Goal: Task Accomplishment & Management: Use online tool/utility

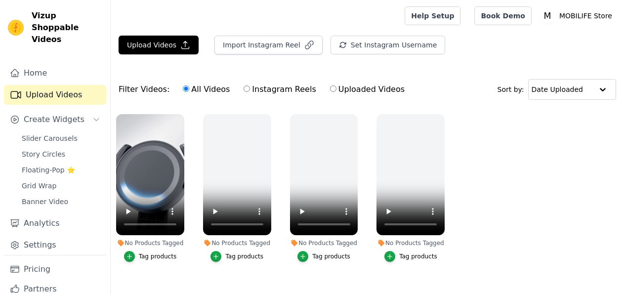
scroll to position [14, 0]
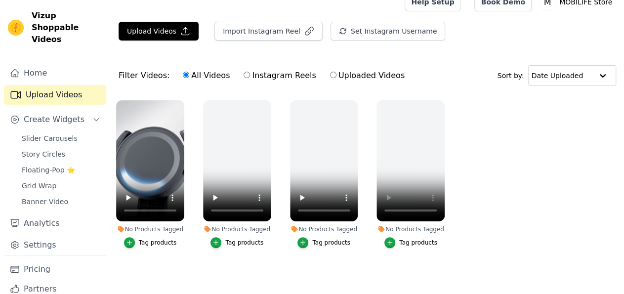
click at [156, 239] on div "Tag products" at bounding box center [158, 243] width 38 height 8
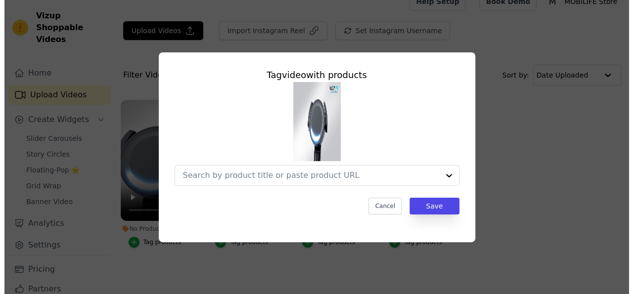
scroll to position [0, 0]
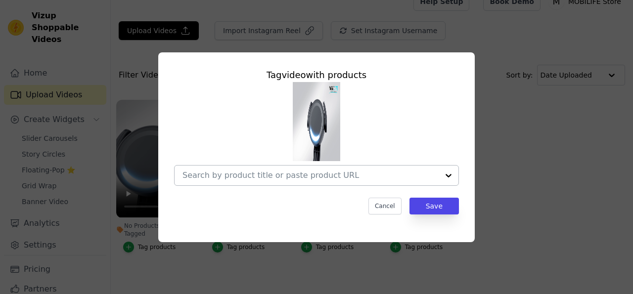
click at [446, 176] on div at bounding box center [448, 176] width 20 height 20
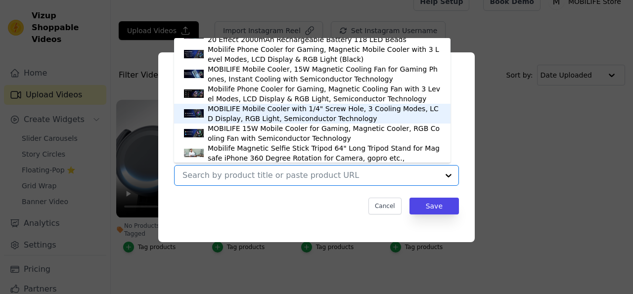
scroll to position [192, 0]
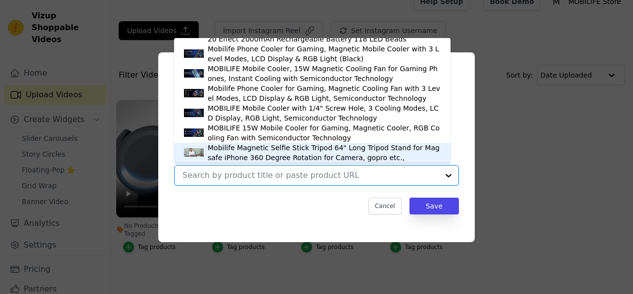
click at [273, 151] on div "Mobilife Magnetic Selfie Stick Tripod 64" Long Tripod Stand for Magsafe iPhone …" at bounding box center [324, 153] width 233 height 20
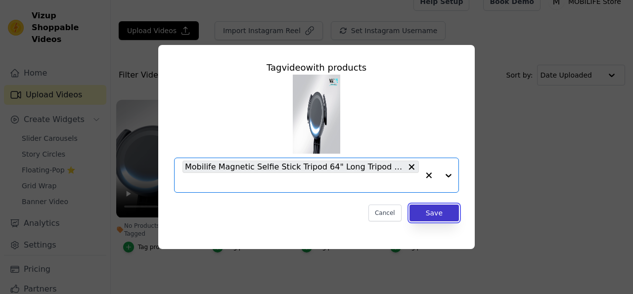
click at [437, 210] on button "Save" at bounding box center [433, 213] width 49 height 17
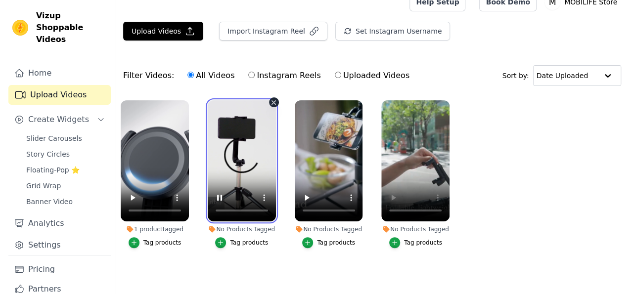
scroll to position [0, 0]
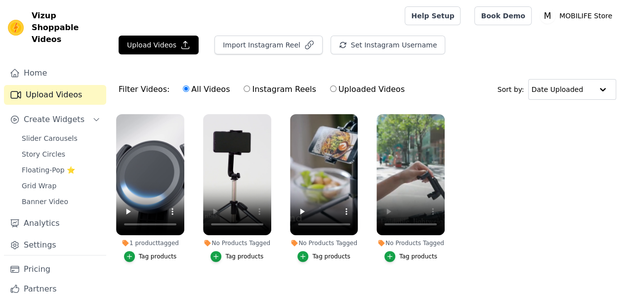
click at [242, 253] on div "Tag products" at bounding box center [244, 257] width 38 height 8
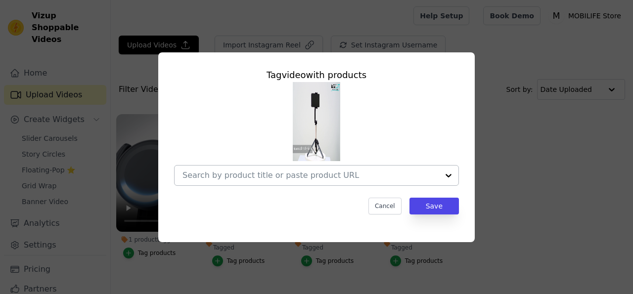
click at [451, 176] on div at bounding box center [448, 176] width 20 height 20
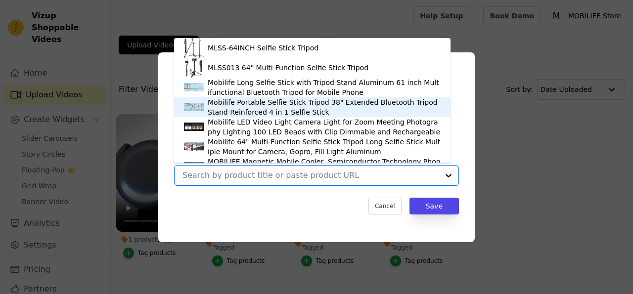
click at [268, 107] on div "Mobilife Portable Selfie Stick Tripod 38" Extended Bluetooth Tripod Stand Reinf…" at bounding box center [324, 107] width 233 height 20
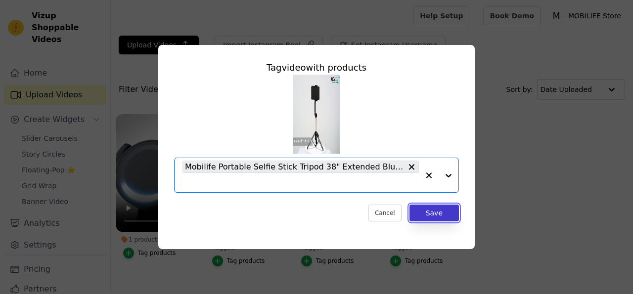
click at [438, 216] on button "Save" at bounding box center [433, 213] width 49 height 17
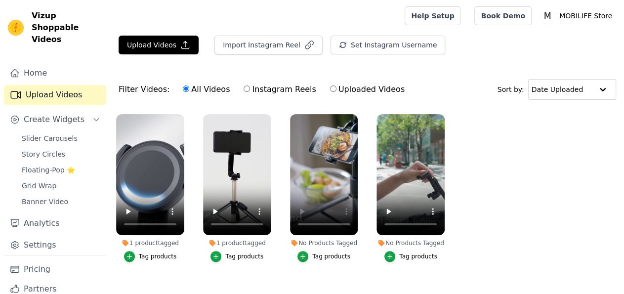
click at [338, 253] on div "Tag products" at bounding box center [331, 257] width 38 height 8
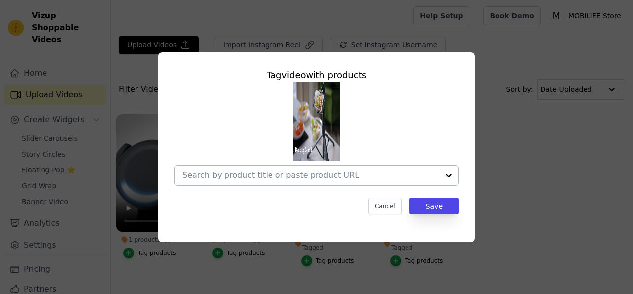
click at [445, 177] on div at bounding box center [448, 176] width 20 height 20
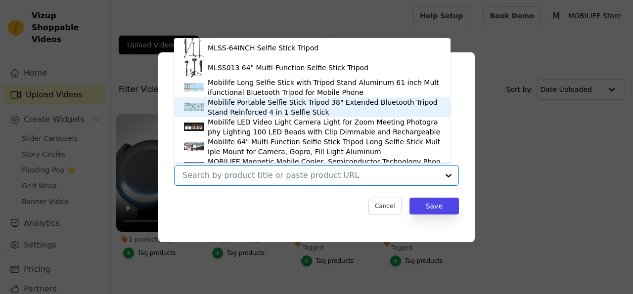
scroll to position [14, 0]
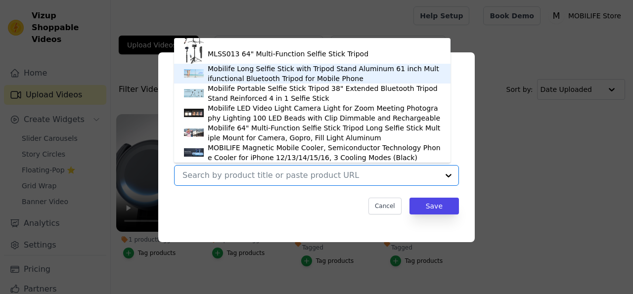
click at [285, 68] on div "Mobilife Long Selfie Stick with Tripod Stand Aluminum 61 inch Multifunctional B…" at bounding box center [324, 74] width 233 height 20
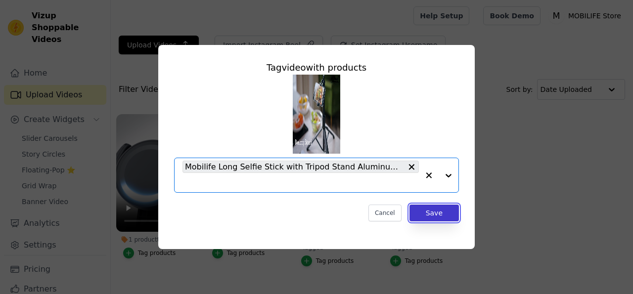
click at [438, 213] on button "Save" at bounding box center [433, 213] width 49 height 17
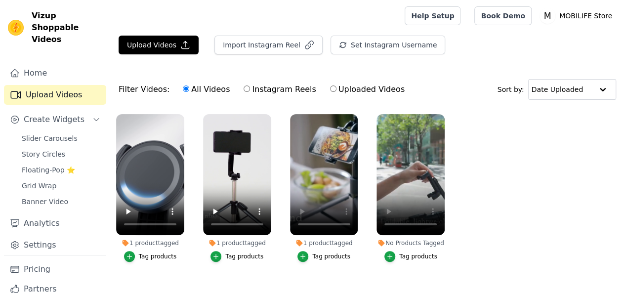
click at [414, 253] on div "Tag products" at bounding box center [418, 257] width 38 height 8
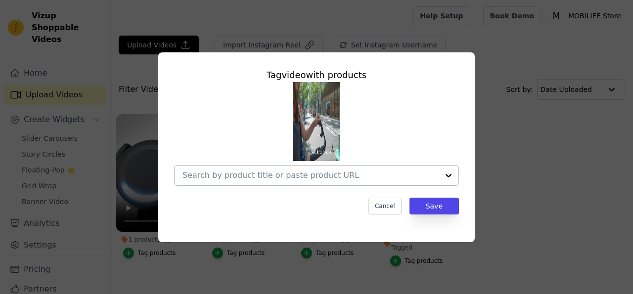
click at [445, 178] on div at bounding box center [448, 176] width 20 height 20
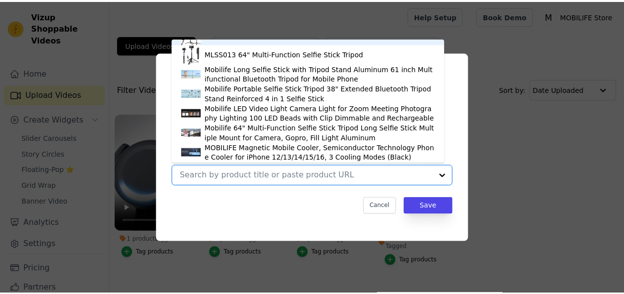
scroll to position [0, 0]
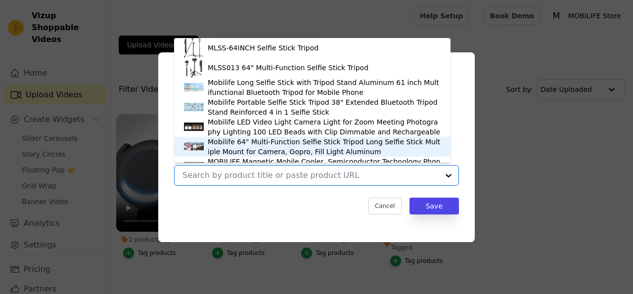
click at [256, 145] on div "Mobilife 64" Multi-Function Selfie Stick Tripod Long Selfie Stick Multiple Moun…" at bounding box center [324, 147] width 233 height 20
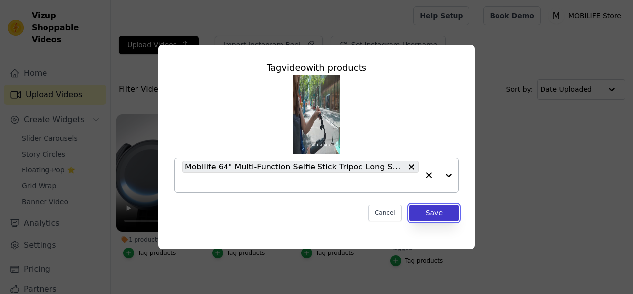
click at [436, 213] on button "Save" at bounding box center [433, 213] width 49 height 17
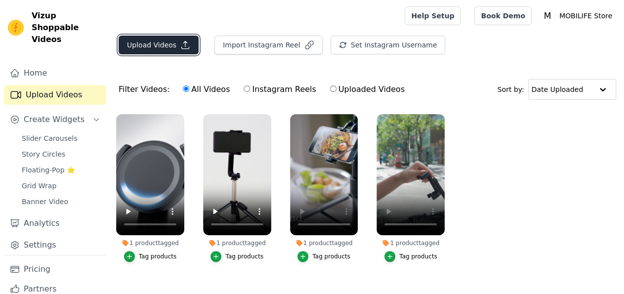
click at [151, 43] on button "Upload Videos" at bounding box center [159, 45] width 80 height 19
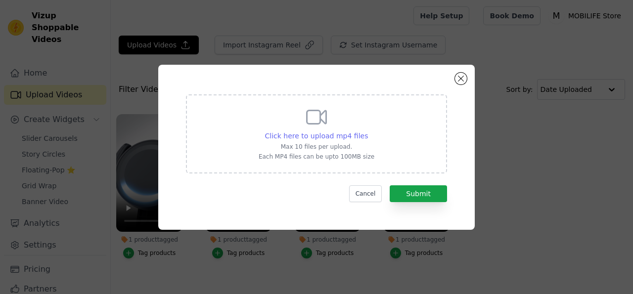
click at [321, 138] on span "Click here to upload mp4 files" at bounding box center [316, 136] width 103 height 8
click at [367, 131] on input "Click here to upload mp4 files Max 10 files per upload. Each MP4 files can be u…" at bounding box center [367, 130] width 0 height 0
type input "C:\fakepath\MLSS002 Selfie Stick.mp4"
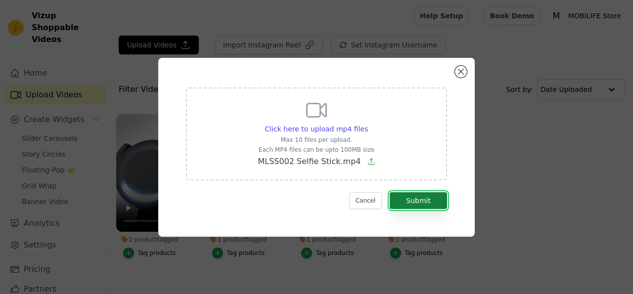
click at [426, 202] on button "Submit" at bounding box center [417, 200] width 57 height 17
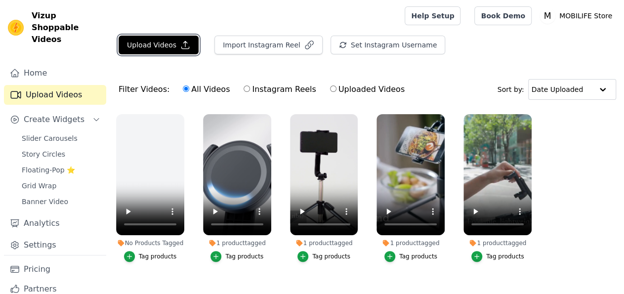
click at [155, 45] on button "Upload Videos" at bounding box center [159, 45] width 80 height 19
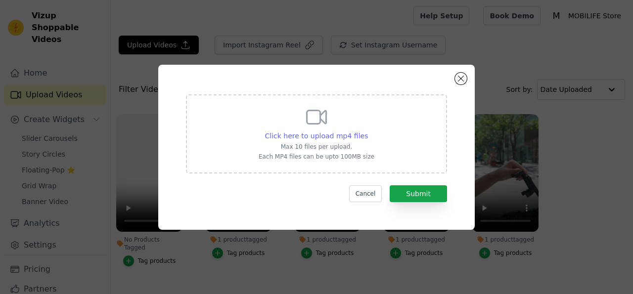
click at [319, 133] on span "Click here to upload mp4 files" at bounding box center [316, 136] width 103 height 8
click at [367, 131] on input "Click here to upload mp4 files Max 10 files per upload. Each MP4 files can be u…" at bounding box center [367, 130] width 0 height 0
type input "C:\fakepath\MLSS006 Selfie Stick-White.mp4"
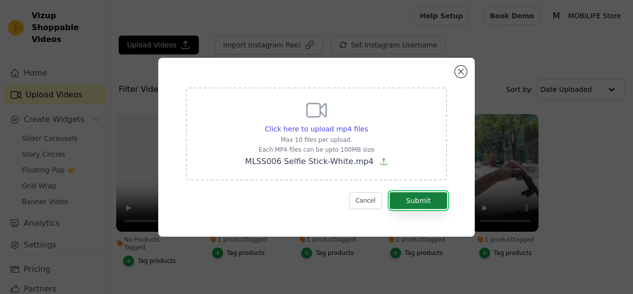
click at [419, 203] on button "Submit" at bounding box center [417, 200] width 57 height 17
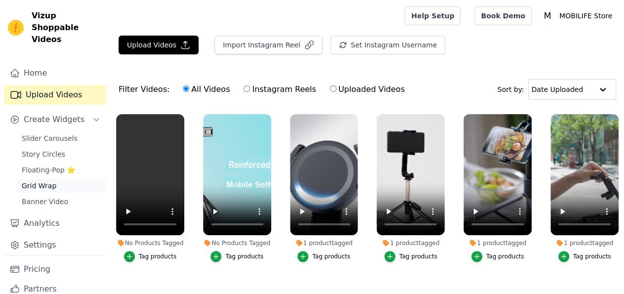
click at [47, 188] on span "Grid Wrap" at bounding box center [39, 186] width 35 height 10
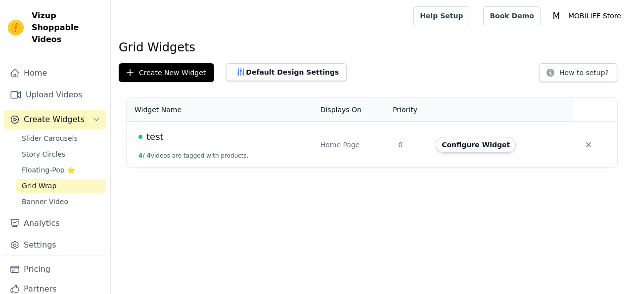
click at [269, 144] on td "test 4 / 4 videos are tagged with products." at bounding box center [221, 145] width 188 height 46
click at [168, 157] on button "4 / 4 videos are tagged with products." at bounding box center [193, 156] width 110 height 8
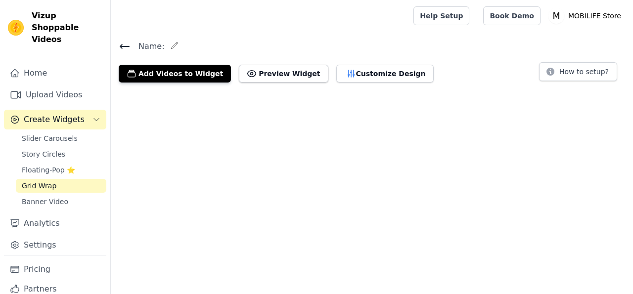
click at [168, 90] on html "Vizup Shoppable Videos Home Upload Videos Create Widgets Slider Carousels Story…" at bounding box center [316, 45] width 633 height 90
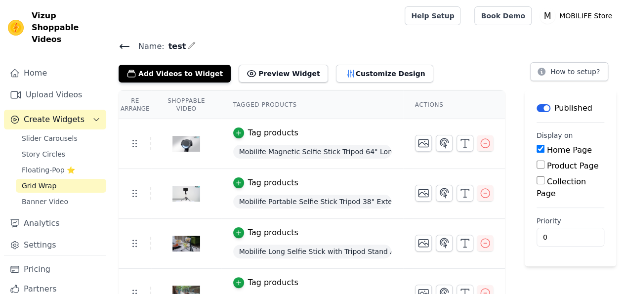
click at [122, 46] on icon at bounding box center [124, 46] width 9 height 4
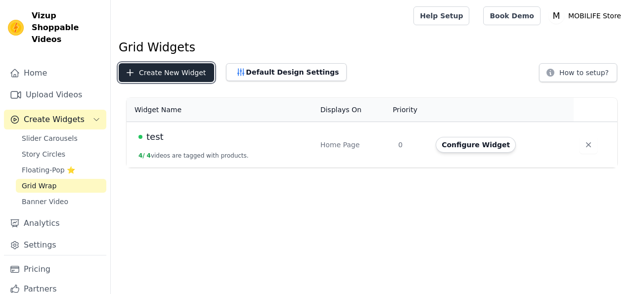
click at [163, 72] on button "Create New Widget" at bounding box center [166, 72] width 95 height 19
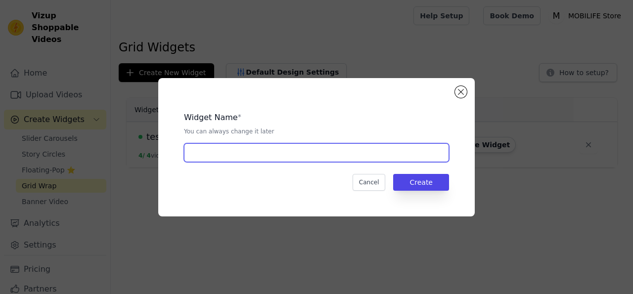
click at [235, 153] on input "text" at bounding box center [316, 152] width 265 height 19
type input "Test 2"
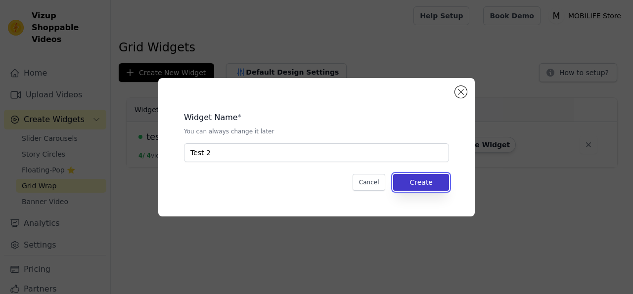
click at [429, 185] on button "Create" at bounding box center [421, 182] width 56 height 17
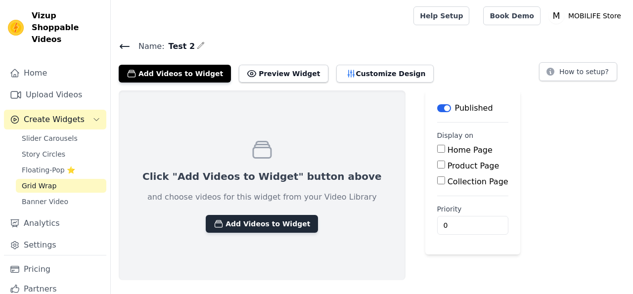
click at [233, 224] on button "Add Videos to Widget" at bounding box center [262, 224] width 112 height 18
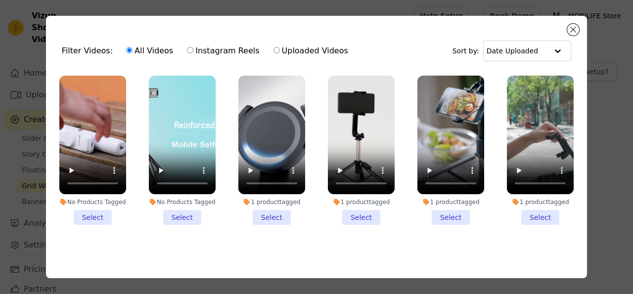
click at [91, 216] on li "No Products Tagged Select" at bounding box center [92, 150] width 67 height 149
click at [0, 0] on input "No Products Tagged Select" at bounding box center [0, 0] width 0 height 0
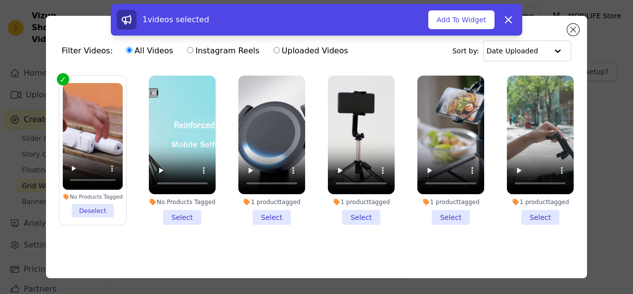
click at [174, 215] on li "No Products Tagged Select" at bounding box center [182, 150] width 67 height 149
click at [0, 0] on input "No Products Tagged Select" at bounding box center [0, 0] width 0 height 0
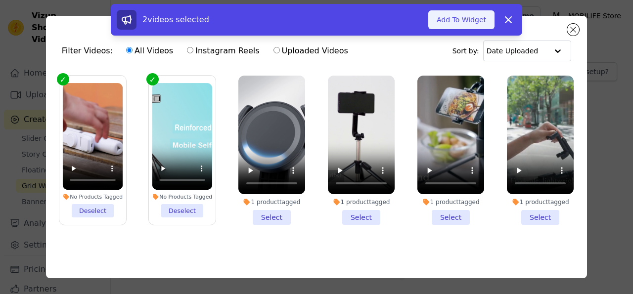
click at [466, 22] on button "Add To Widget" at bounding box center [461, 19] width 66 height 19
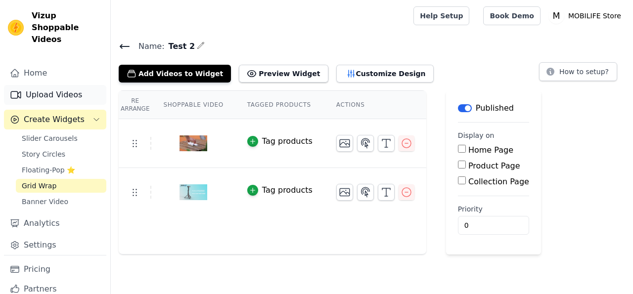
click at [45, 92] on link "Upload Videos" at bounding box center [55, 95] width 102 height 20
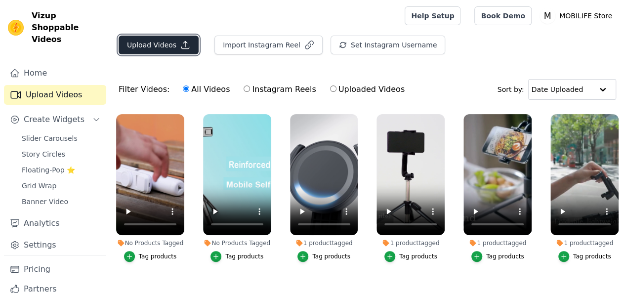
click at [155, 44] on button "Upload Videos" at bounding box center [159, 45] width 80 height 19
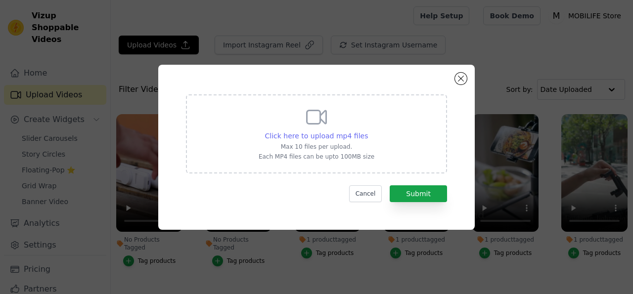
click at [329, 134] on span "Click here to upload mp4 files" at bounding box center [316, 136] width 103 height 8
click at [367, 131] on input "Click here to upload mp4 files Max 10 files per upload. Each MP4 files can be u…" at bounding box center [367, 130] width 0 height 0
type input "C:\fakepath\MF-Cloud 2WL Gimbal.mp4"
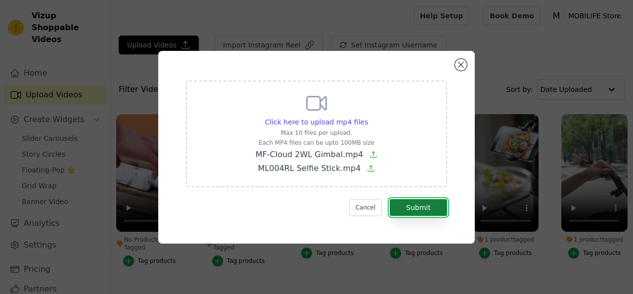
click at [427, 209] on button "Submit" at bounding box center [417, 207] width 57 height 17
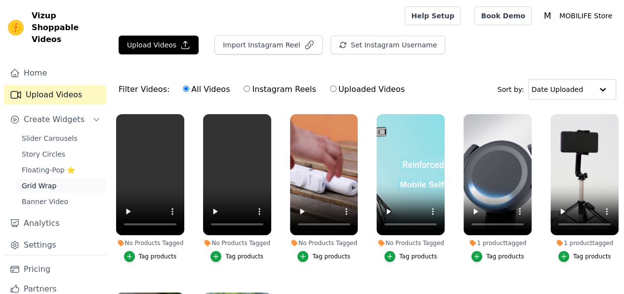
click at [41, 185] on span "Grid Wrap" at bounding box center [39, 186] width 35 height 10
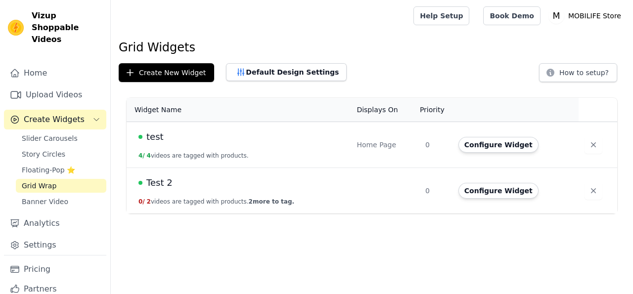
click at [152, 184] on span "Test 2" at bounding box center [159, 183] width 26 height 14
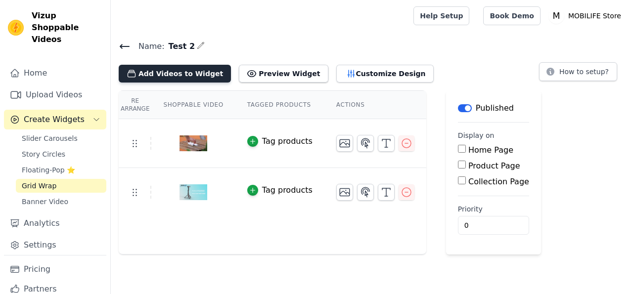
click at [167, 73] on button "Add Videos to Widget" at bounding box center [175, 74] width 112 height 18
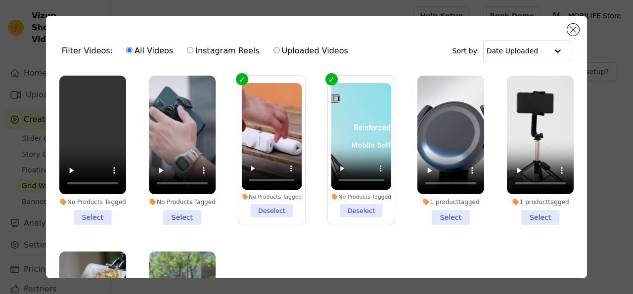
click at [174, 214] on li "No Products Tagged Select" at bounding box center [182, 150] width 67 height 149
click at [0, 0] on input "No Products Tagged Select" at bounding box center [0, 0] width 0 height 0
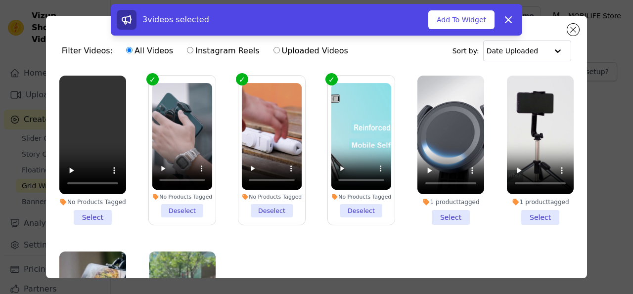
click at [96, 212] on li "No Products Tagged Select" at bounding box center [92, 150] width 67 height 149
click at [0, 0] on input "No Products Tagged Select" at bounding box center [0, 0] width 0 height 0
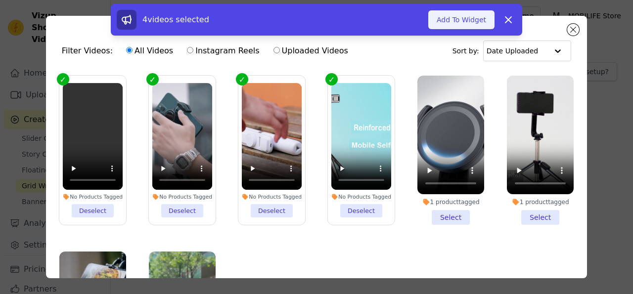
click at [459, 20] on button "Add To Widget" at bounding box center [461, 19] width 66 height 19
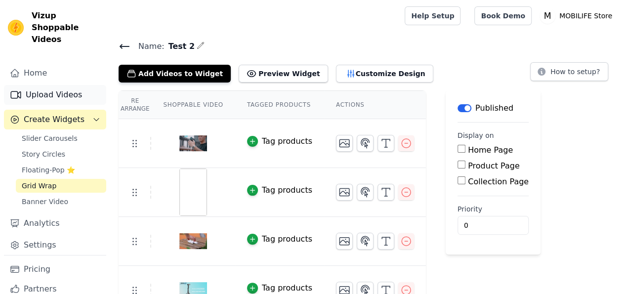
click at [45, 92] on link "Upload Videos" at bounding box center [55, 95] width 102 height 20
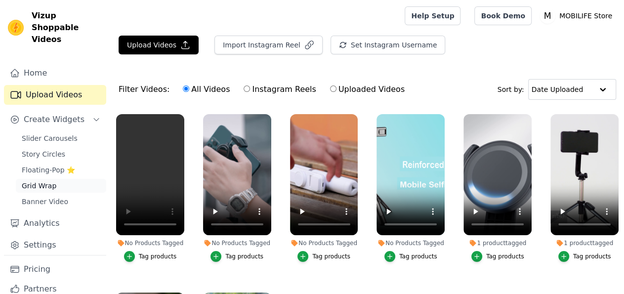
click at [38, 181] on span "Grid Wrap" at bounding box center [39, 186] width 35 height 10
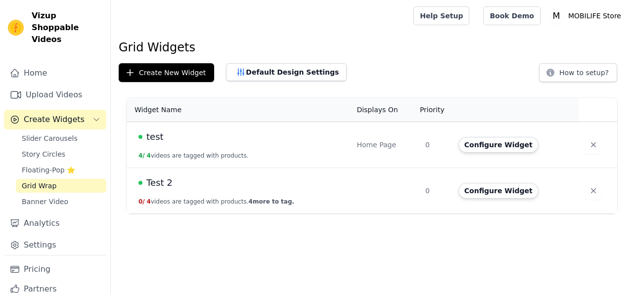
click at [158, 180] on span "Test 2" at bounding box center [159, 183] width 26 height 14
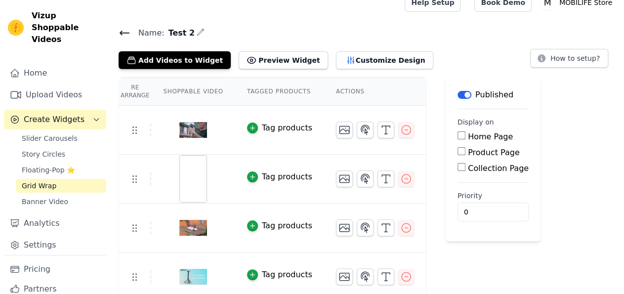
scroll to position [19, 0]
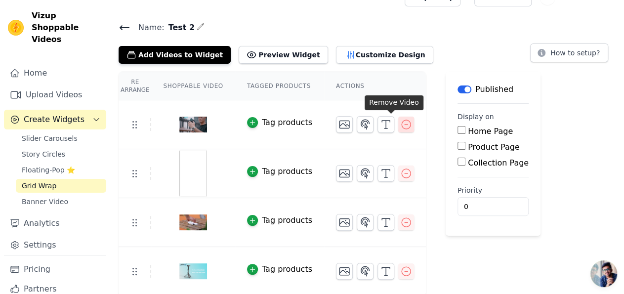
click at [400, 124] on icon "button" at bounding box center [406, 125] width 12 height 12
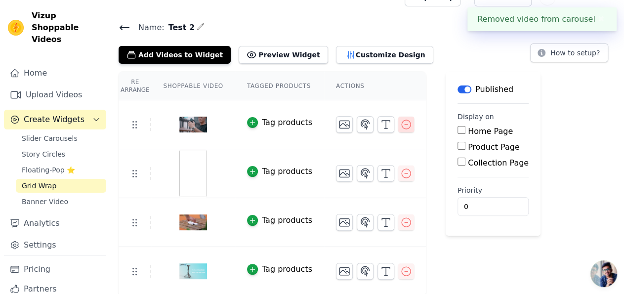
scroll to position [0, 0]
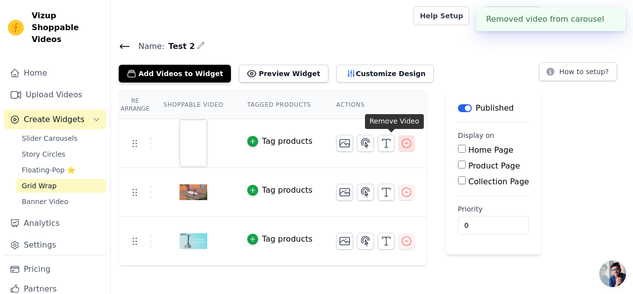
click at [398, 144] on button "button" at bounding box center [406, 143] width 16 height 16
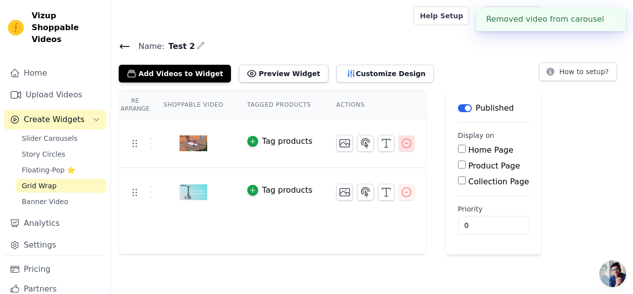
click at [400, 142] on icon "button" at bounding box center [406, 143] width 12 height 12
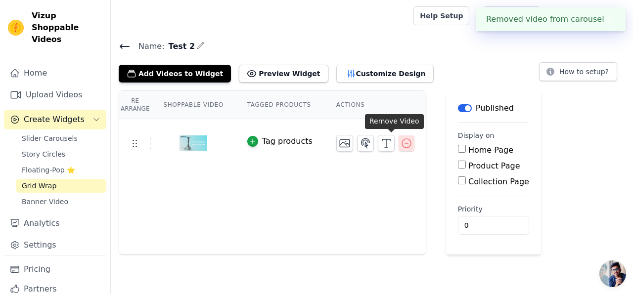
click at [400, 144] on icon "button" at bounding box center [406, 143] width 12 height 12
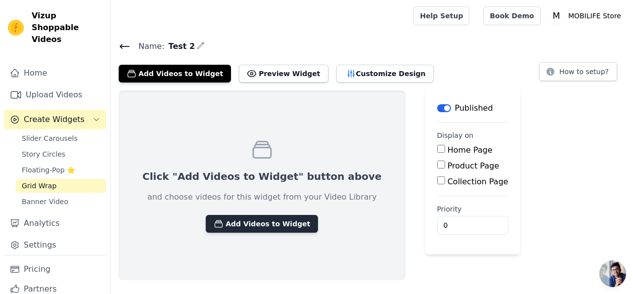
click at [227, 224] on button "Add Videos to Widget" at bounding box center [262, 224] width 112 height 18
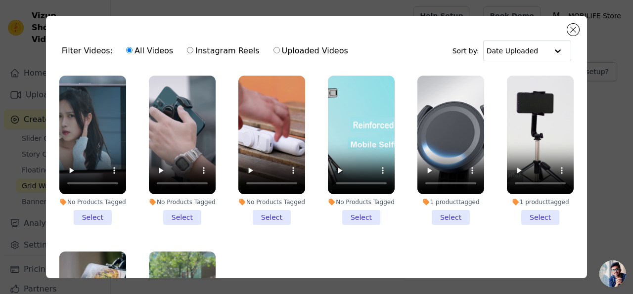
click at [352, 217] on li "No Products Tagged Select" at bounding box center [361, 150] width 67 height 149
click at [0, 0] on input "No Products Tagged Select" at bounding box center [0, 0] width 0 height 0
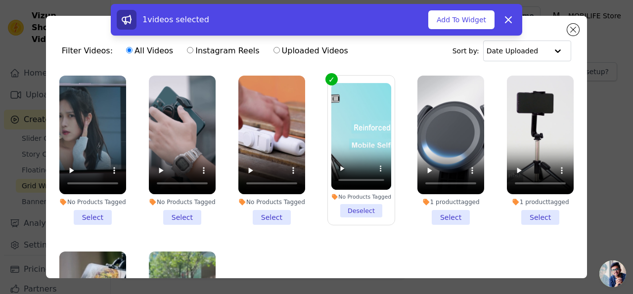
click at [266, 211] on li "No Products Tagged Select" at bounding box center [271, 150] width 67 height 149
click at [0, 0] on input "No Products Tagged Select" at bounding box center [0, 0] width 0 height 0
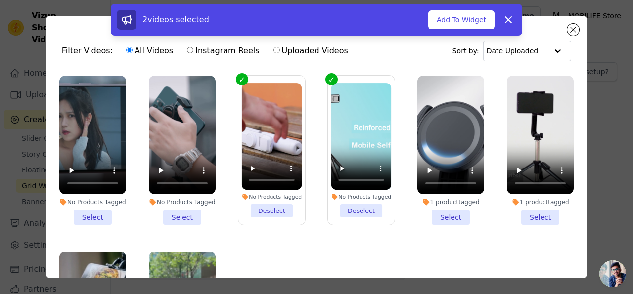
click at [183, 208] on li "No Products Tagged Select" at bounding box center [182, 150] width 67 height 149
click at [0, 0] on input "No Products Tagged Select" at bounding box center [0, 0] width 0 height 0
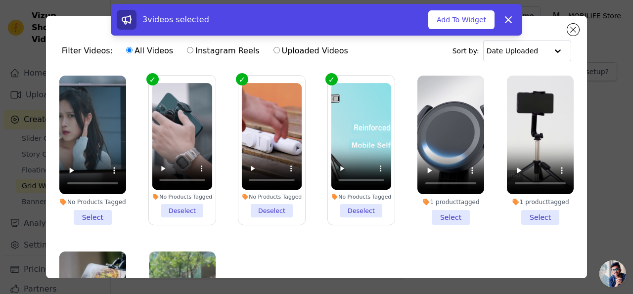
click at [91, 211] on li "No Products Tagged Select" at bounding box center [92, 150] width 67 height 149
click at [0, 0] on input "No Products Tagged Select" at bounding box center [0, 0] width 0 height 0
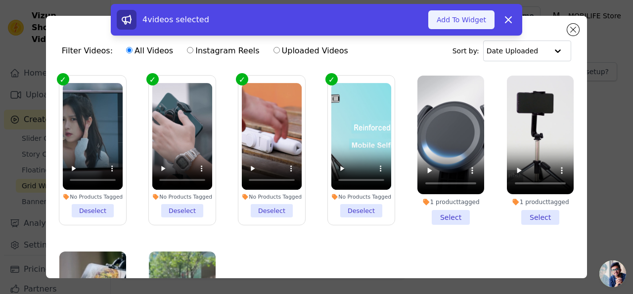
click at [455, 21] on button "Add To Widget" at bounding box center [461, 19] width 66 height 19
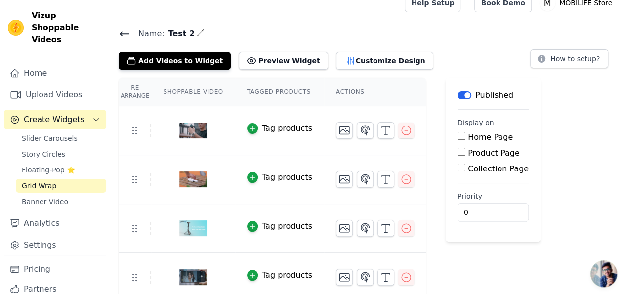
scroll to position [19, 0]
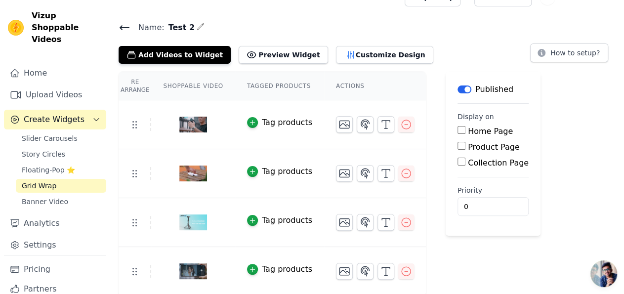
click at [458, 126] on div "Home Page" at bounding box center [493, 132] width 71 height 12
click at [458, 129] on input "Home Page" at bounding box center [462, 130] width 8 height 8
checkbox input "true"
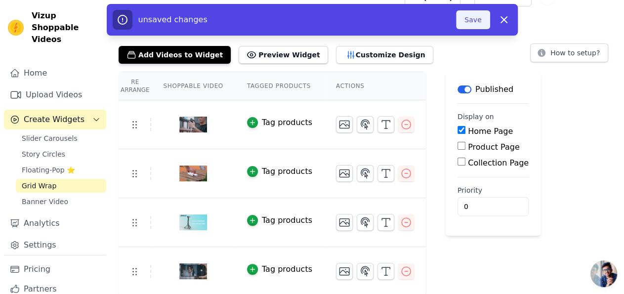
click at [471, 21] on button "Save" at bounding box center [473, 19] width 34 height 19
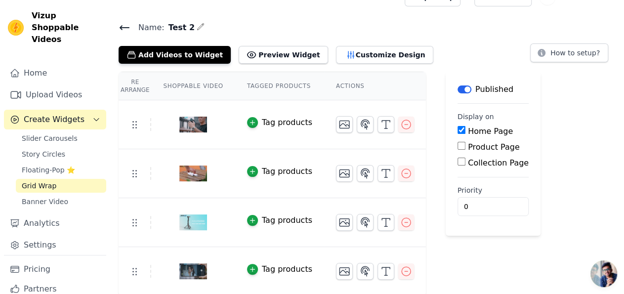
scroll to position [0, 0]
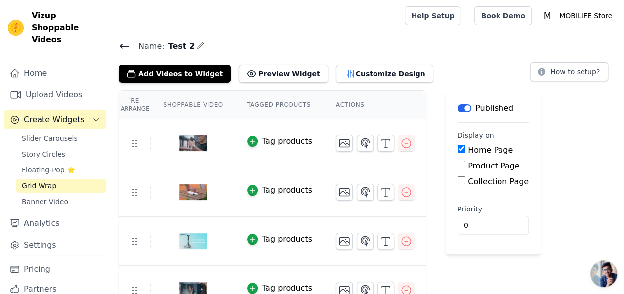
click at [125, 43] on icon at bounding box center [125, 47] width 12 height 12
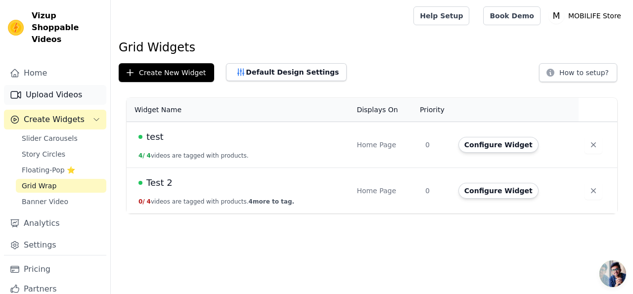
click at [49, 95] on link "Upload Videos" at bounding box center [55, 95] width 102 height 20
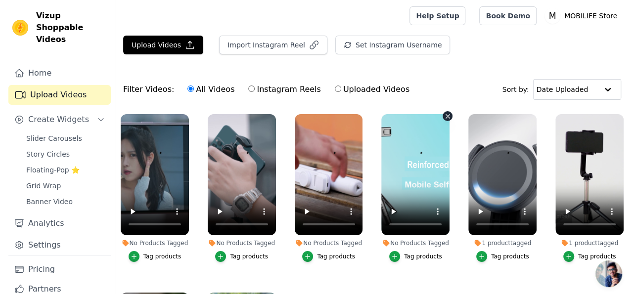
scroll to position [85, 0]
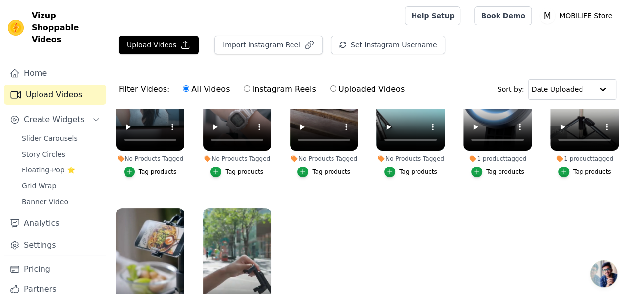
click at [488, 155] on div "1 product tagged" at bounding box center [498, 159] width 68 height 8
click at [498, 168] on div "Tag products" at bounding box center [505, 172] width 38 height 8
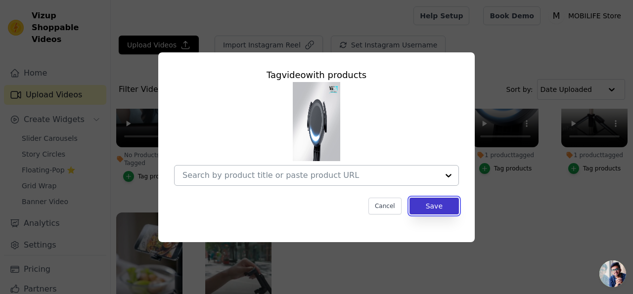
click at [425, 204] on button "Save" at bounding box center [433, 206] width 49 height 17
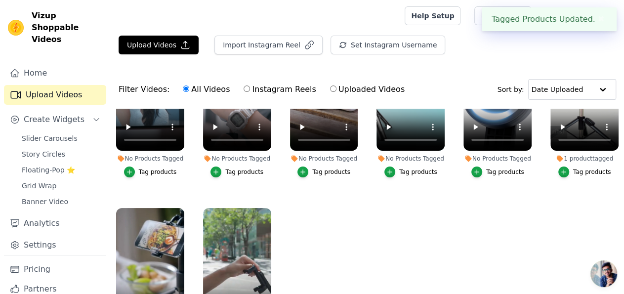
click at [585, 168] on div "Tag products" at bounding box center [592, 172] width 38 height 8
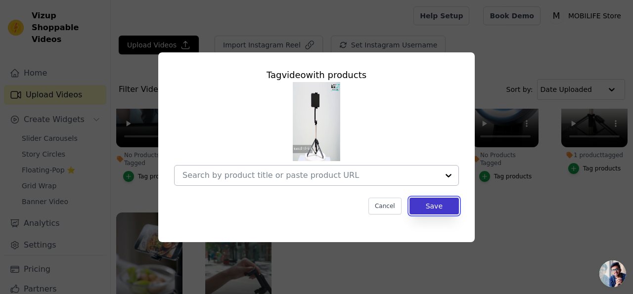
click at [433, 204] on button "Save" at bounding box center [433, 206] width 49 height 17
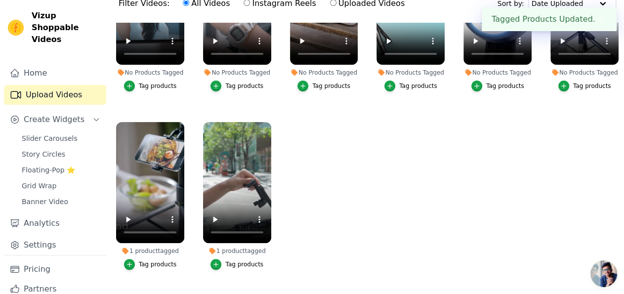
scroll to position [100, 0]
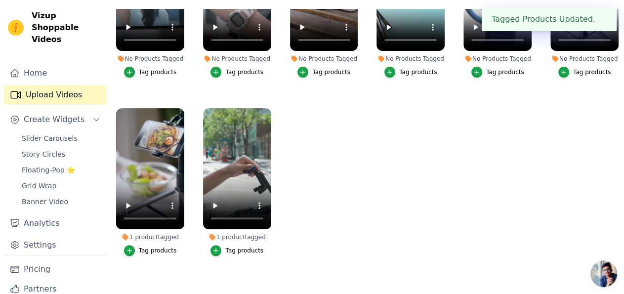
click at [150, 247] on div "Tag products" at bounding box center [158, 251] width 38 height 8
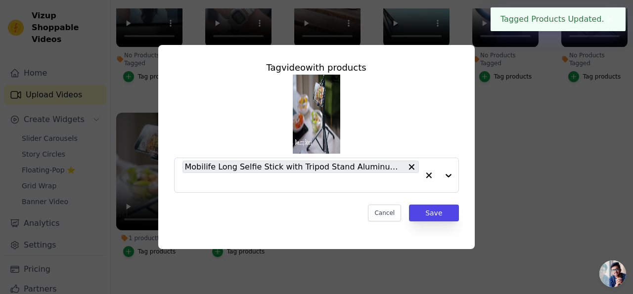
scroll to position [85, 0]
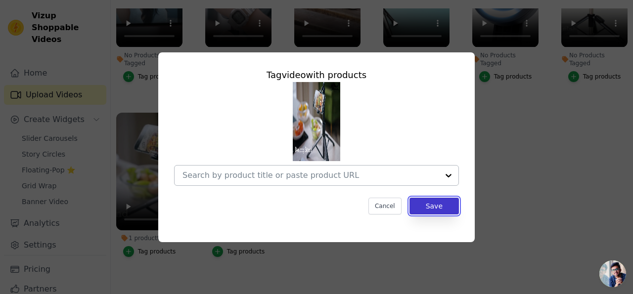
click at [436, 208] on button "Save" at bounding box center [433, 206] width 49 height 17
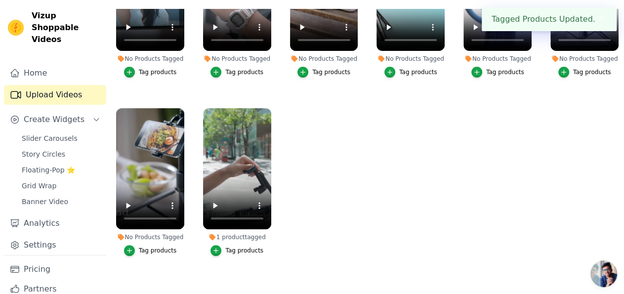
click at [239, 247] on div "Tag products" at bounding box center [244, 251] width 38 height 8
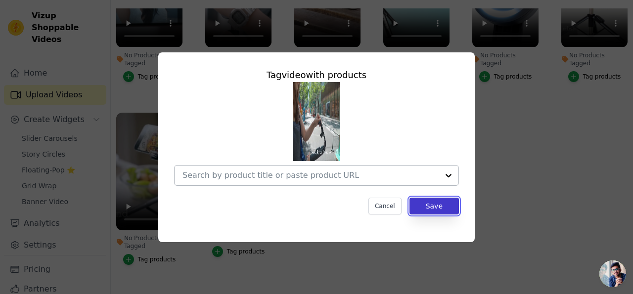
click at [428, 201] on button "Save" at bounding box center [433, 206] width 49 height 17
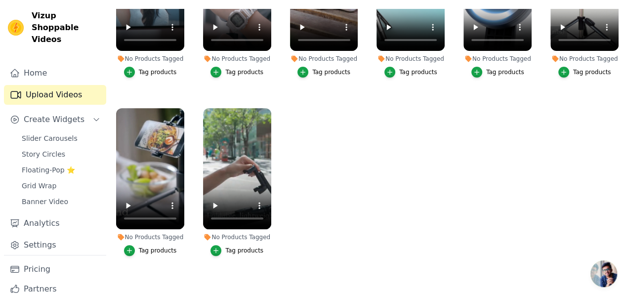
scroll to position [0, 0]
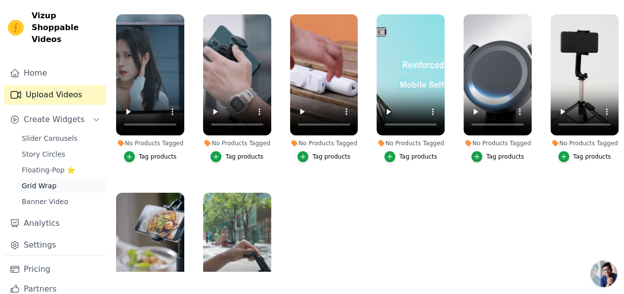
click at [41, 184] on span "Grid Wrap" at bounding box center [39, 186] width 35 height 10
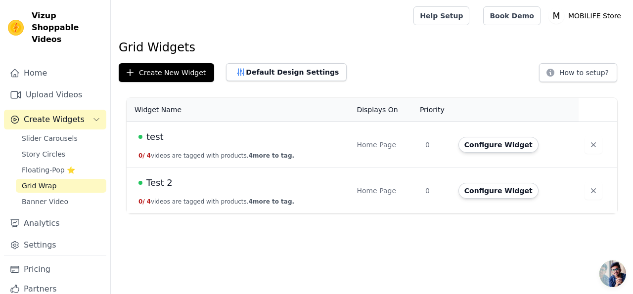
click at [154, 136] on span "test" at bounding box center [154, 137] width 17 height 14
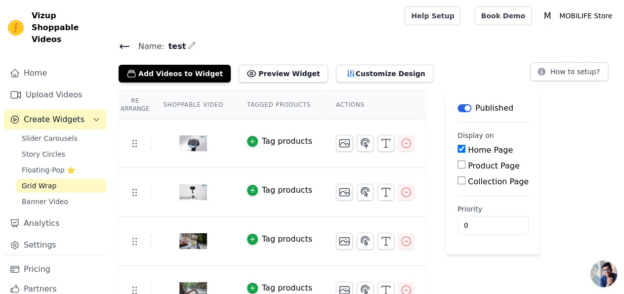
click at [125, 42] on icon at bounding box center [125, 47] width 12 height 12
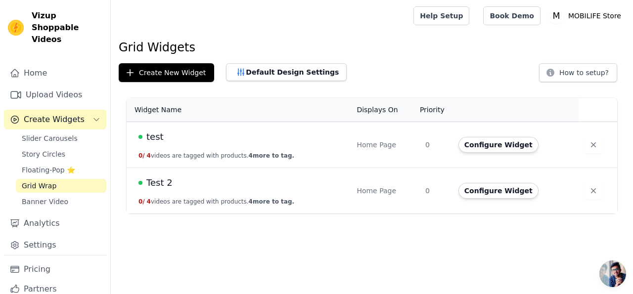
click at [161, 179] on span "Test 2" at bounding box center [159, 183] width 26 height 14
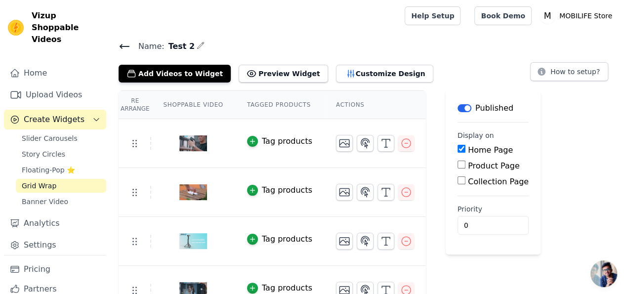
click at [120, 45] on icon at bounding box center [125, 47] width 12 height 12
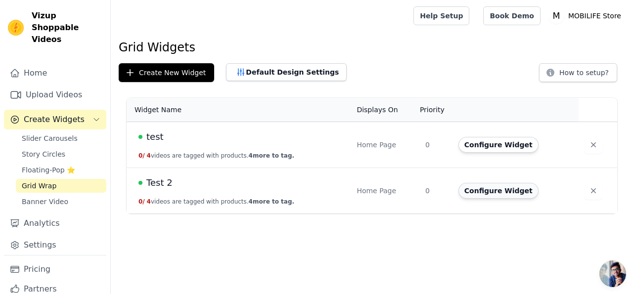
click at [494, 191] on button "Configure Widget" at bounding box center [498, 191] width 80 height 16
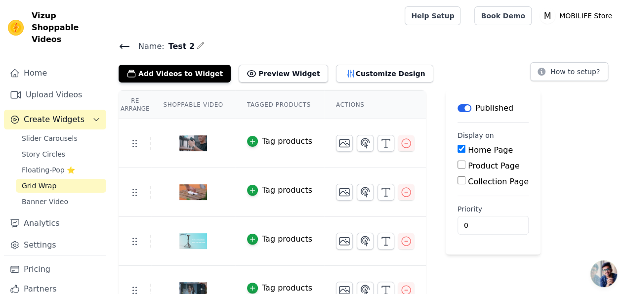
click at [122, 46] on icon at bounding box center [125, 47] width 12 height 12
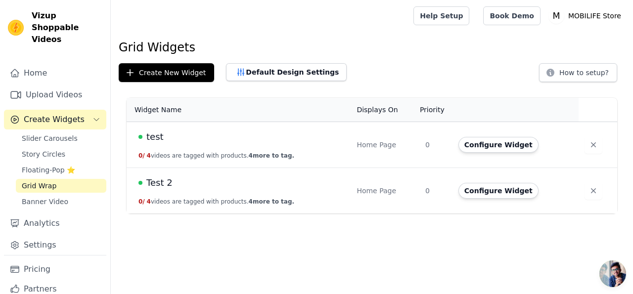
click at [154, 140] on span "test" at bounding box center [154, 137] width 17 height 14
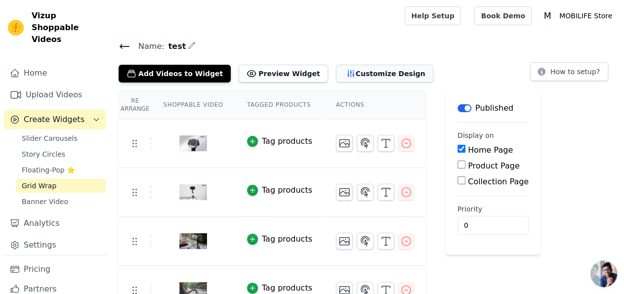
click at [353, 73] on button "Customize Design" at bounding box center [384, 74] width 97 height 18
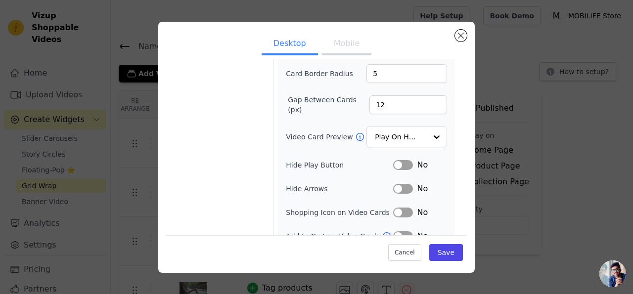
scroll to position [113, 0]
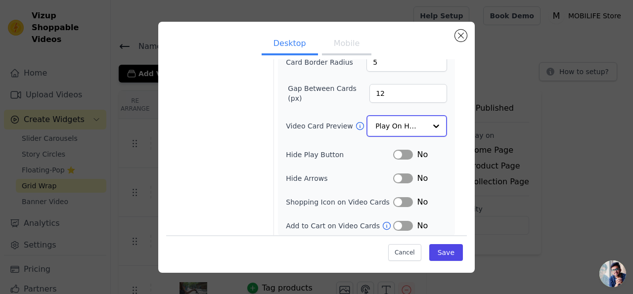
click at [440, 124] on div at bounding box center [436, 126] width 20 height 20
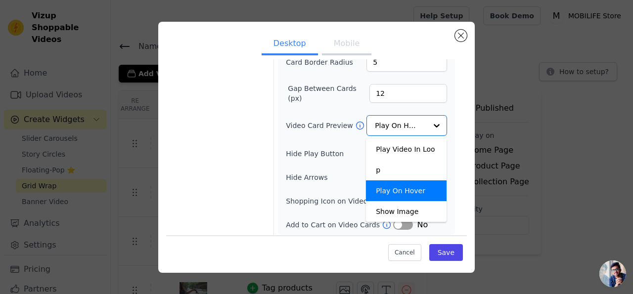
click at [245, 122] on div "Video Card Options Tagged Product Options Heading Options" at bounding box center [218, 94] width 97 height 290
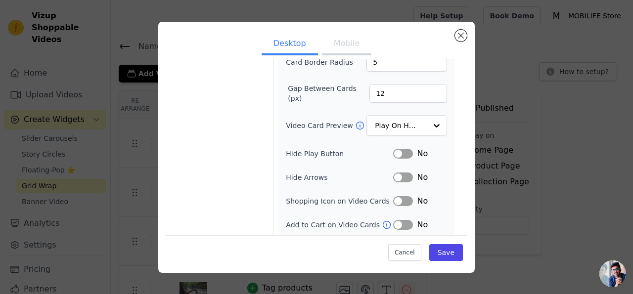
scroll to position [0, 0]
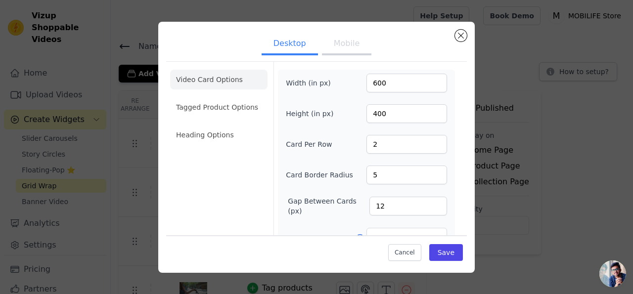
click at [339, 48] on button "Mobile" at bounding box center [346, 45] width 49 height 22
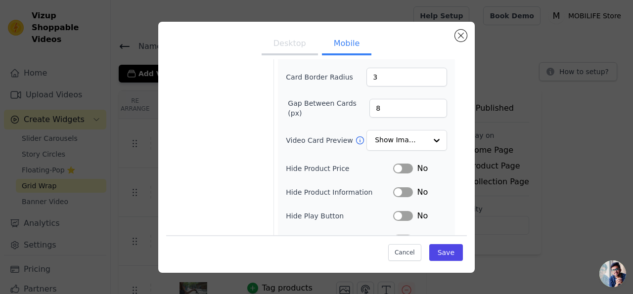
scroll to position [97, 0]
click at [401, 169] on button "Label" at bounding box center [403, 170] width 20 height 10
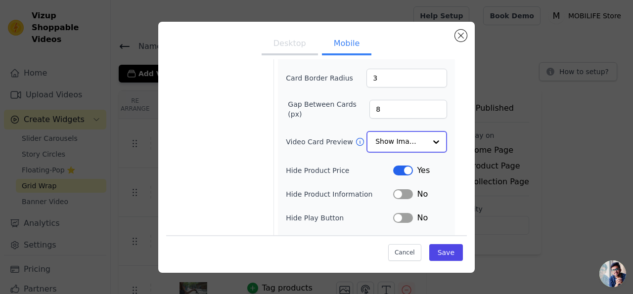
click at [435, 139] on div at bounding box center [436, 142] width 20 height 20
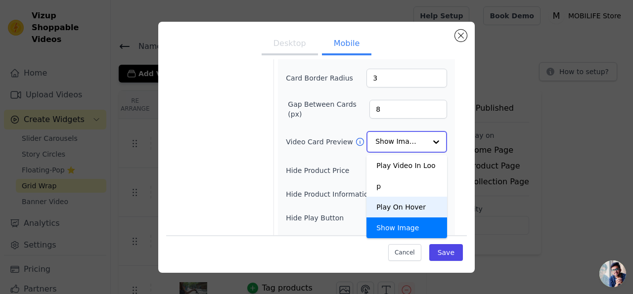
click at [412, 197] on div "Play On Hover" at bounding box center [406, 207] width 81 height 21
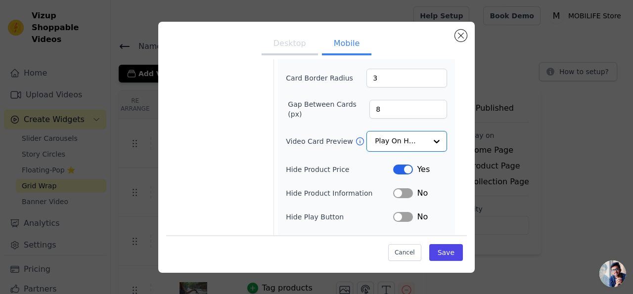
click at [212, 122] on div "Video Card Options Tagged Product Options Heading Options" at bounding box center [218, 133] width 97 height 337
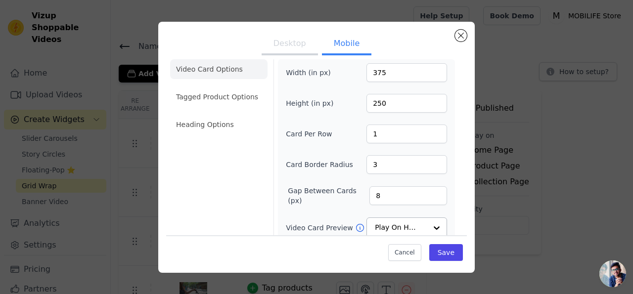
scroll to position [0, 0]
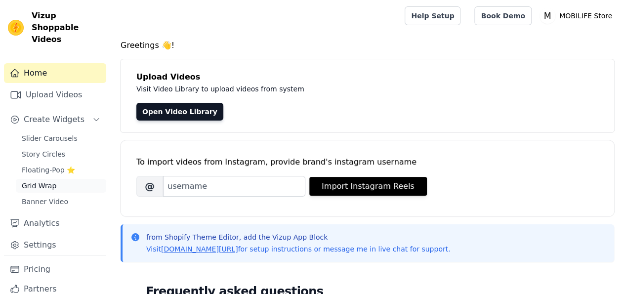
click at [46, 187] on span "Grid Wrap" at bounding box center [39, 186] width 35 height 10
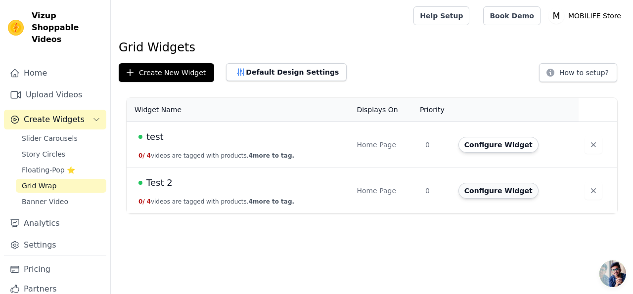
click at [492, 192] on button "Configure Widget" at bounding box center [498, 191] width 80 height 16
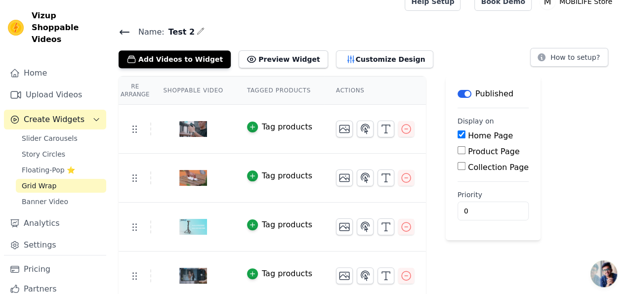
scroll to position [19, 0]
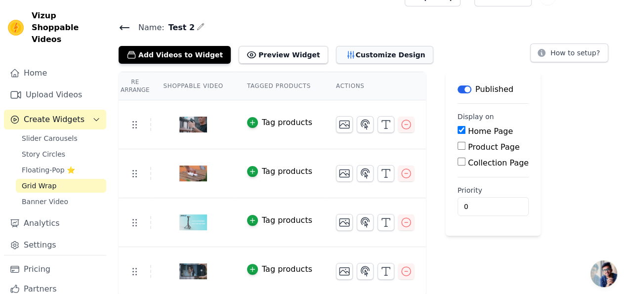
click at [352, 55] on button "Customize Design" at bounding box center [384, 55] width 97 height 18
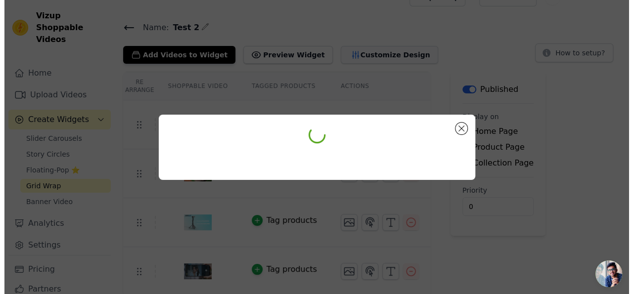
scroll to position [0, 0]
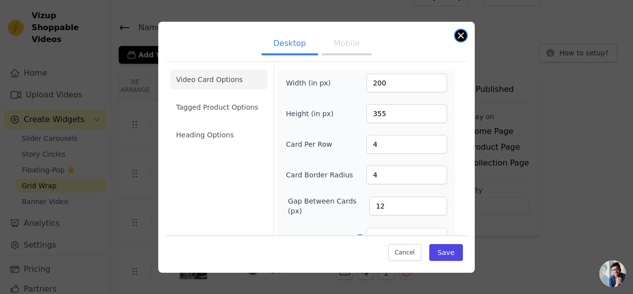
click at [457, 36] on button "Close modal" at bounding box center [461, 36] width 12 height 12
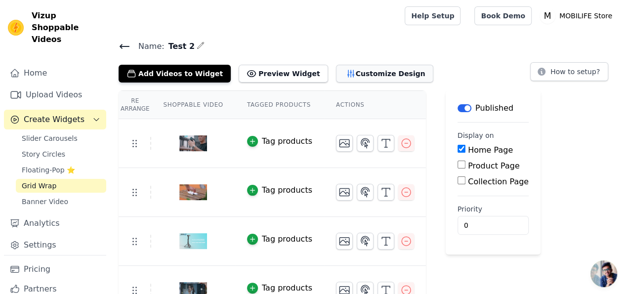
click at [352, 75] on button "Customize Design" at bounding box center [384, 74] width 97 height 18
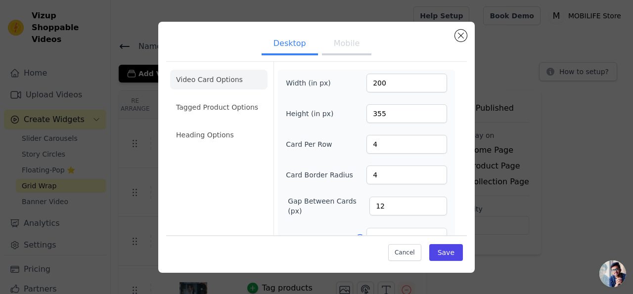
click at [436, 144] on input "4" at bounding box center [406, 144] width 81 height 19
drag, startPoint x: 379, startPoint y: 140, endPoint x: 362, endPoint y: 142, distance: 16.9
click at [366, 142] on input "4" at bounding box center [406, 144] width 81 height 19
type input "2"
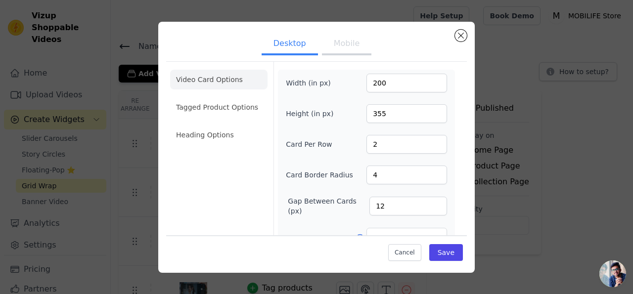
click at [242, 178] on div "Video Card Options Tagged Product Options Heading Options" at bounding box center [218, 207] width 97 height 290
drag, startPoint x: 383, startPoint y: 175, endPoint x: 361, endPoint y: 178, distance: 22.4
click at [366, 178] on input "4" at bounding box center [406, 175] width 81 height 19
type input "5"
click at [231, 177] on div "Video Card Options Tagged Product Options Heading Options" at bounding box center [218, 207] width 97 height 290
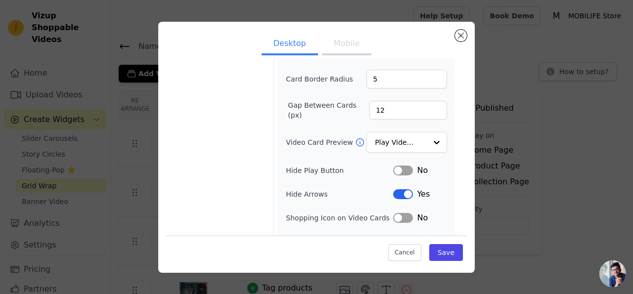
scroll to position [113, 0]
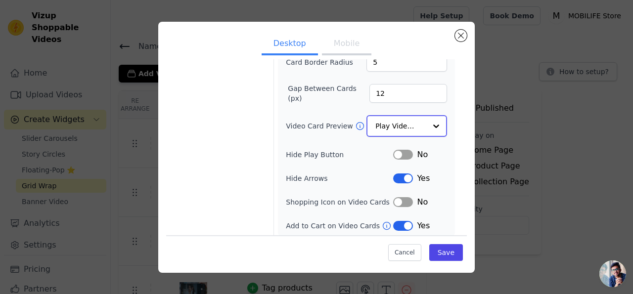
click at [440, 121] on div at bounding box center [436, 126] width 20 height 20
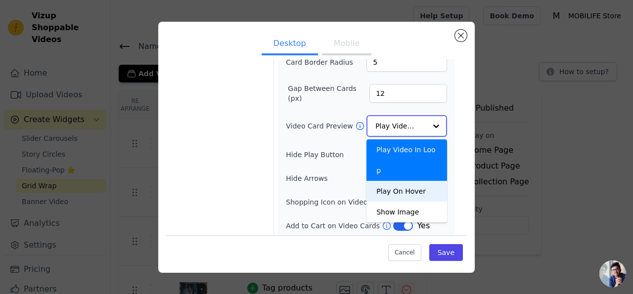
click at [418, 181] on div "Play On Hover" at bounding box center [406, 191] width 81 height 21
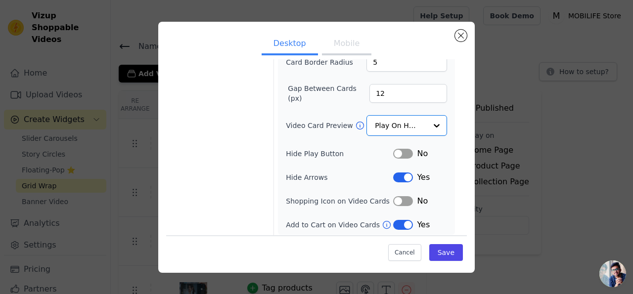
click at [210, 136] on div "Video Card Options Tagged Product Options Heading Options" at bounding box center [218, 94] width 97 height 290
click at [407, 173] on button "Label" at bounding box center [403, 177] width 20 height 10
click at [405, 220] on button "Label" at bounding box center [403, 225] width 20 height 10
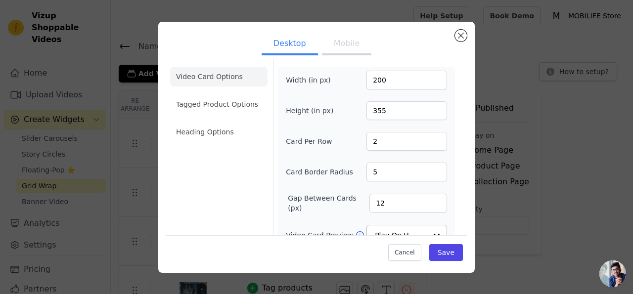
scroll to position [0, 0]
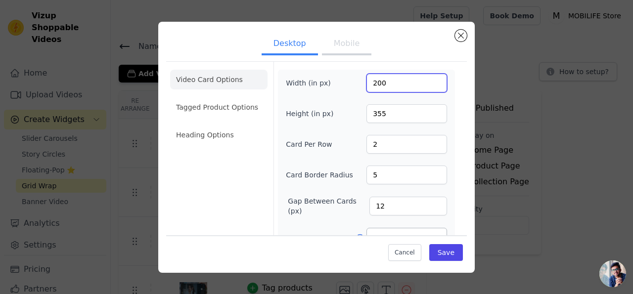
drag, startPoint x: 391, startPoint y: 83, endPoint x: 353, endPoint y: 86, distance: 37.8
click at [366, 86] on input "200" at bounding box center [406, 83] width 81 height 19
type input "600"
drag, startPoint x: 390, startPoint y: 117, endPoint x: 353, endPoint y: 119, distance: 37.1
click at [366, 119] on input "355" at bounding box center [406, 113] width 81 height 19
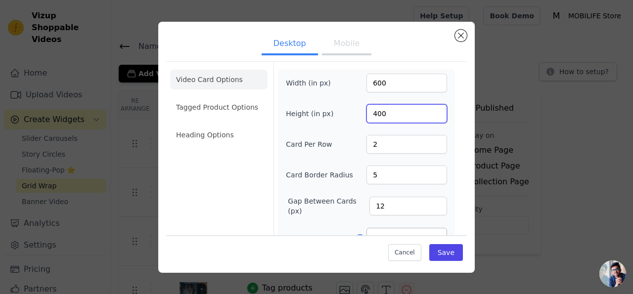
type input "400"
click at [221, 186] on div "Video Card Options Tagged Product Options Heading Options" at bounding box center [218, 207] width 97 height 290
click at [447, 252] on button "Save" at bounding box center [446, 252] width 34 height 17
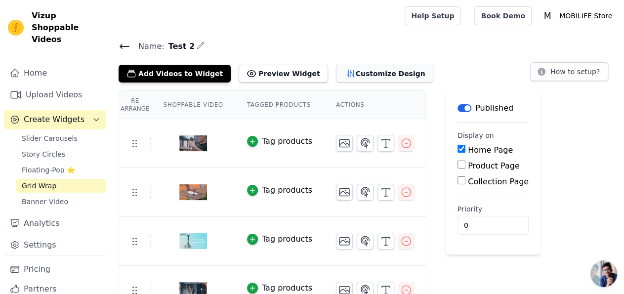
click at [361, 70] on button "Customize Design" at bounding box center [384, 74] width 97 height 18
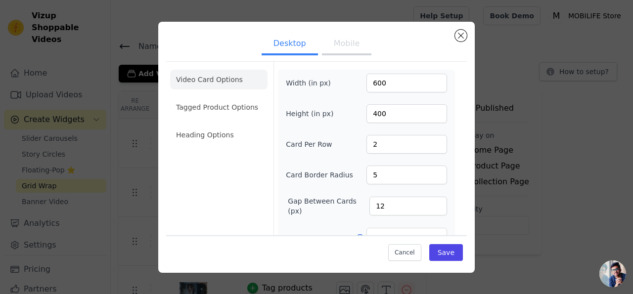
click at [347, 40] on button "Mobile" at bounding box center [346, 45] width 49 height 22
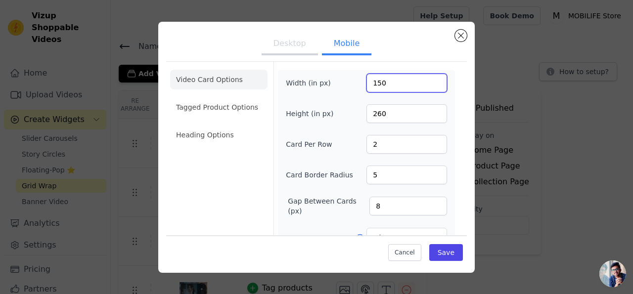
drag, startPoint x: 396, startPoint y: 83, endPoint x: 339, endPoint y: 90, distance: 57.9
click at [366, 90] on input "150" at bounding box center [406, 83] width 81 height 19
type input "375"
drag, startPoint x: 390, startPoint y: 112, endPoint x: 358, endPoint y: 114, distance: 32.2
click at [366, 114] on input "260" at bounding box center [406, 113] width 81 height 19
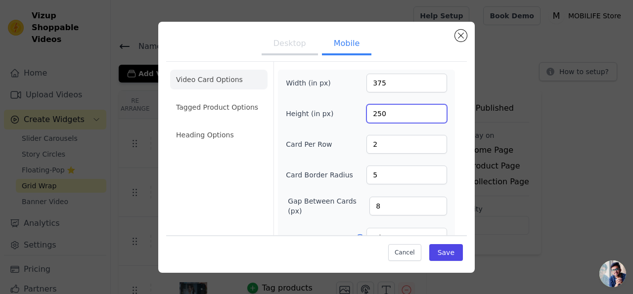
type input "250"
drag, startPoint x: 378, startPoint y: 142, endPoint x: 358, endPoint y: 150, distance: 20.8
click at [366, 150] on input "2" at bounding box center [406, 144] width 81 height 19
type input "1"
drag, startPoint x: 381, startPoint y: 174, endPoint x: 357, endPoint y: 177, distance: 23.9
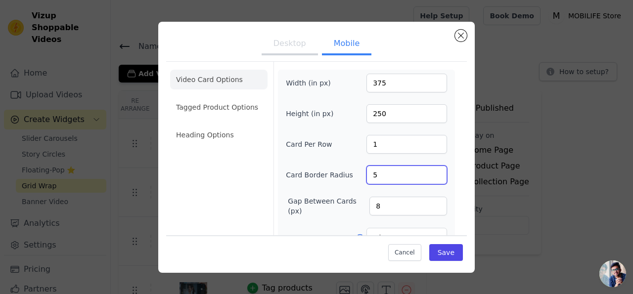
click at [366, 177] on input "5" at bounding box center [406, 175] width 81 height 19
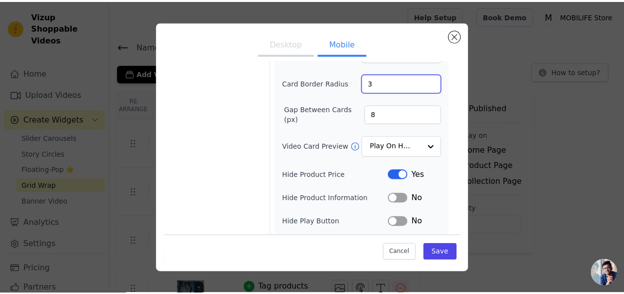
scroll to position [160, 0]
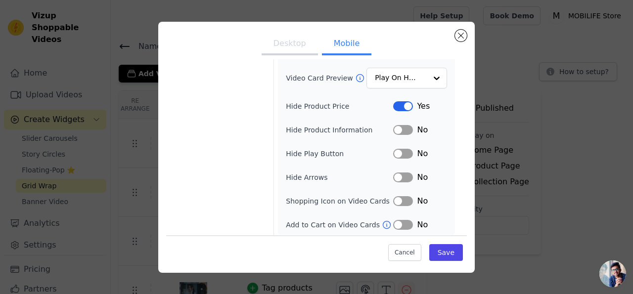
type input "3"
click at [442, 72] on div at bounding box center [436, 79] width 20 height 20
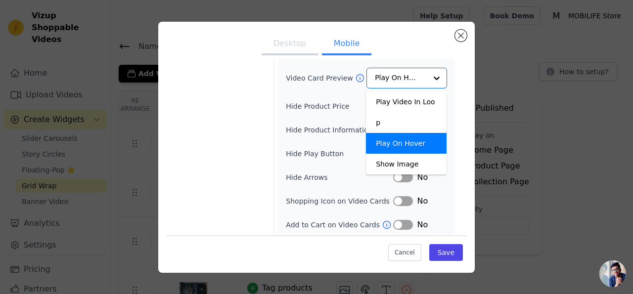
click at [198, 103] on div "Video Card Options Tagged Product Options Heading Options" at bounding box center [218, 70] width 97 height 337
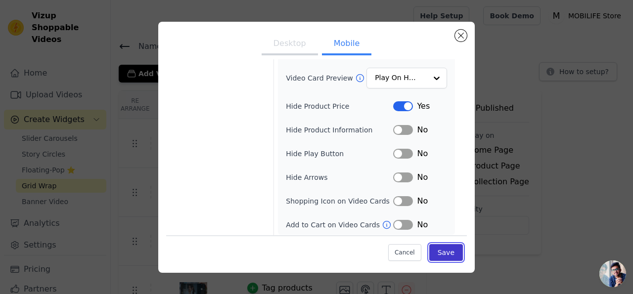
click at [454, 255] on button "Save" at bounding box center [446, 252] width 34 height 17
